Goal: Task Accomplishment & Management: Manage account settings

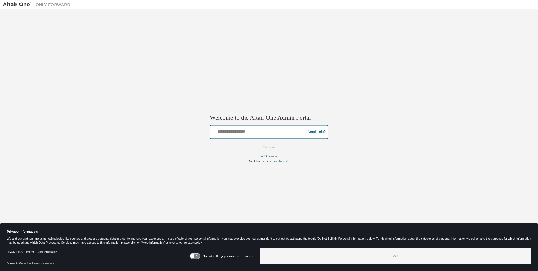
click at [259, 130] on input "text" at bounding box center [258, 131] width 93 height 8
type input "**********"
click at [269, 147] on button "Continue" at bounding box center [269, 147] width 24 height 8
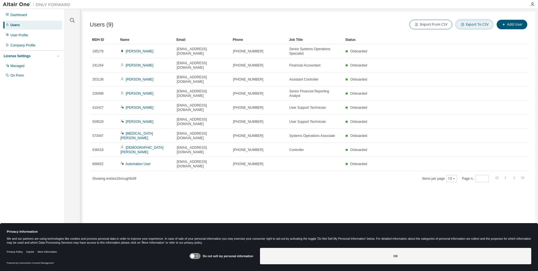
click at [475, 24] on button "Export To CSV" at bounding box center [474, 25] width 38 height 10
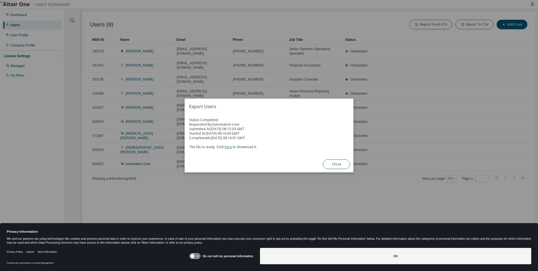
click at [227, 147] on link "here" at bounding box center [227, 146] width 7 height 5
click at [336, 164] on button "Close" at bounding box center [336, 164] width 27 height 10
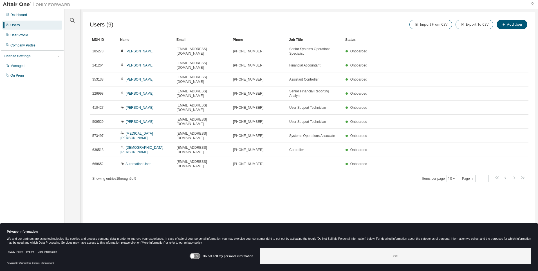
click at [532, 4] on icon "button" at bounding box center [532, 4] width 4 height 4
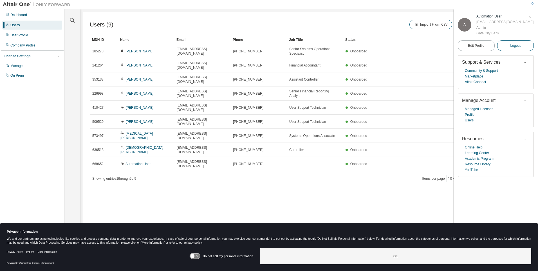
click at [515, 48] on span "Logout" at bounding box center [515, 46] width 10 height 6
